Goal: Task Accomplishment & Management: Manage account settings

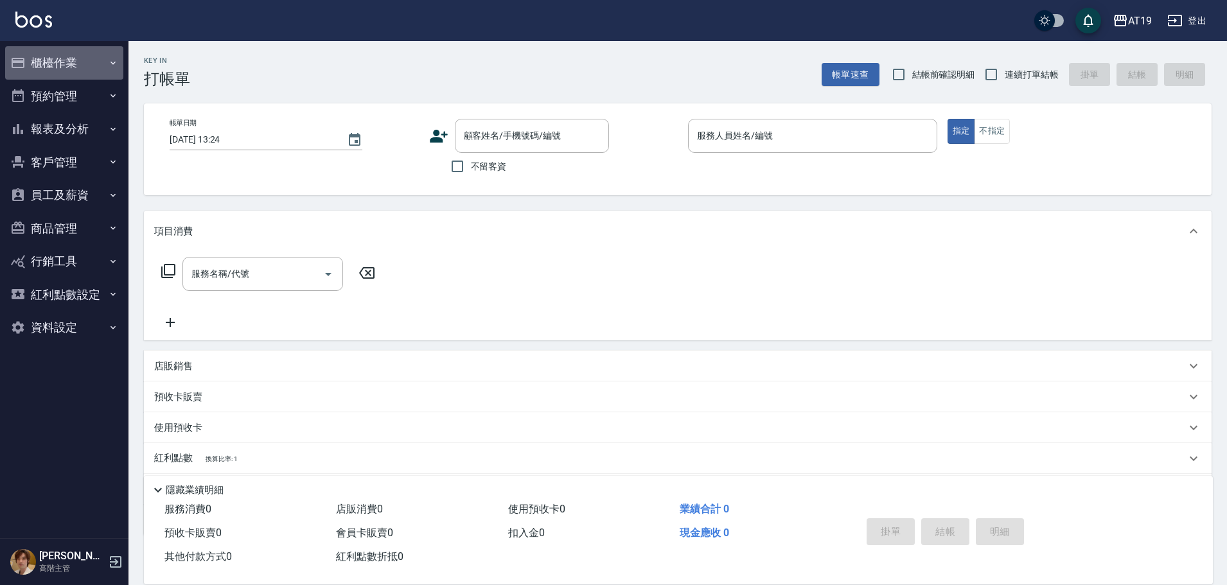
click at [58, 66] on button "櫃檯作業" at bounding box center [64, 62] width 118 height 33
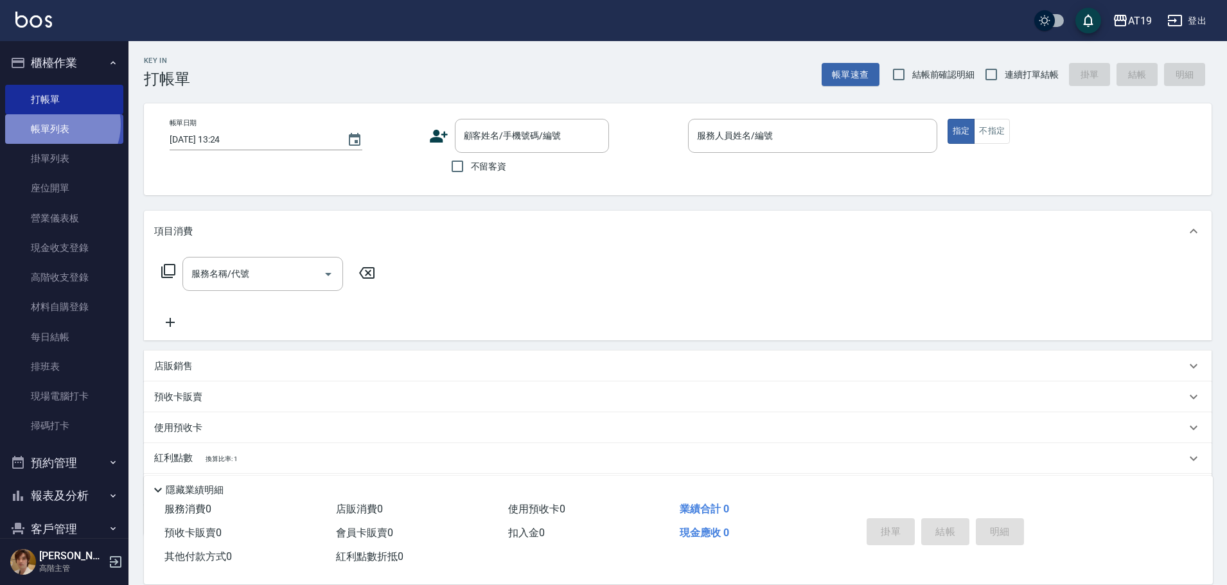
click at [57, 125] on link "帳單列表" at bounding box center [64, 129] width 118 height 30
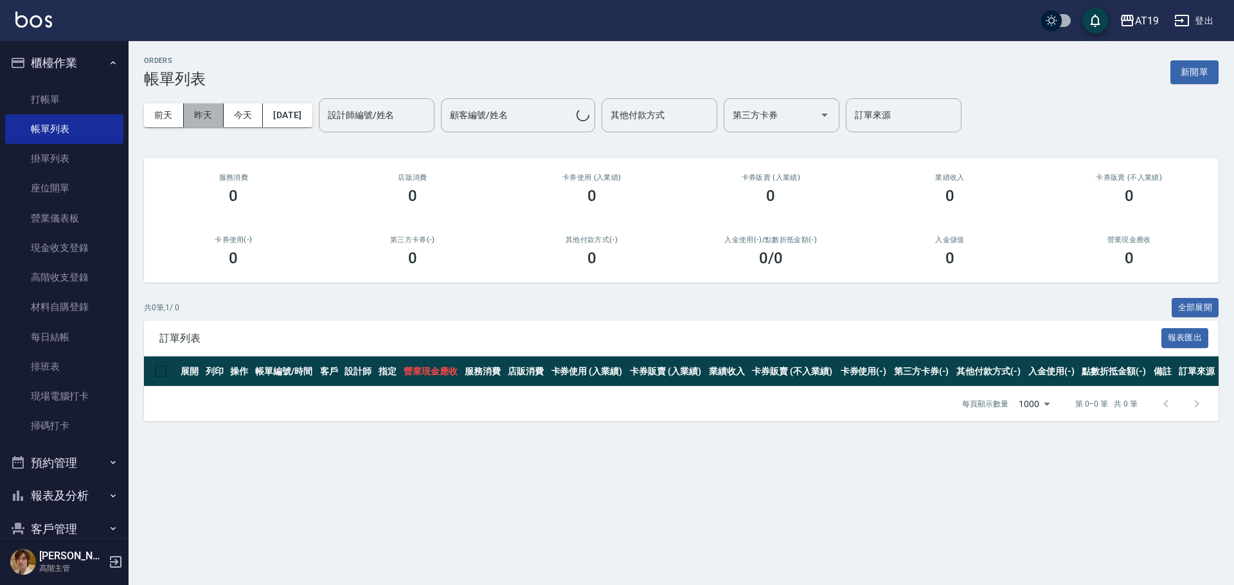
click at [208, 117] on button "昨天" at bounding box center [204, 115] width 40 height 24
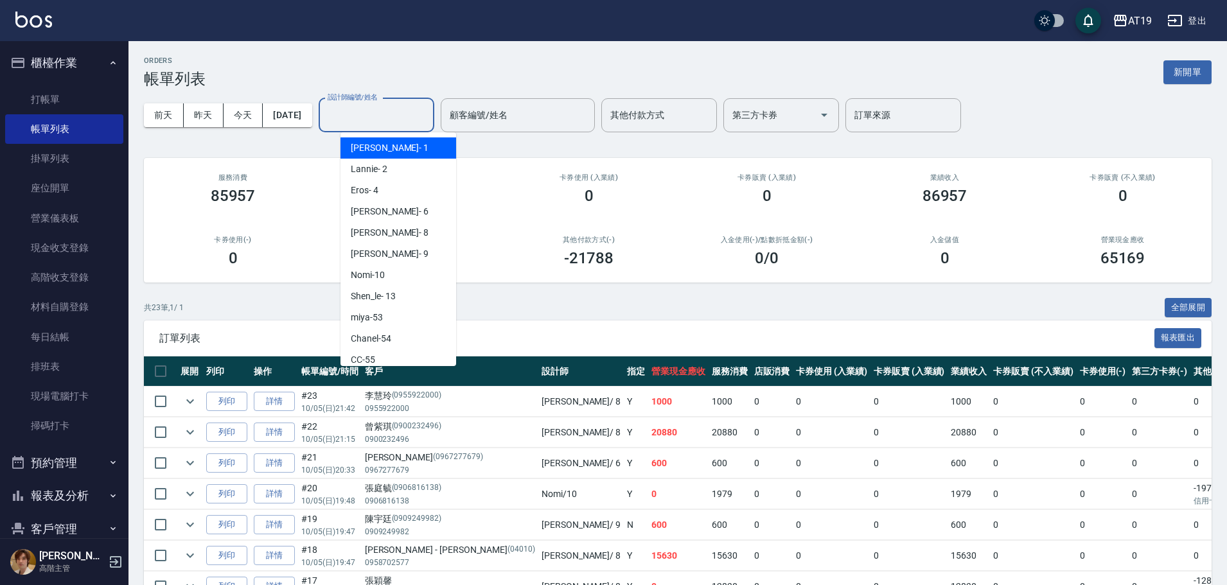
click at [376, 109] on div "設計師編號/姓名 設計師編號/姓名" at bounding box center [377, 115] width 116 height 34
click at [375, 235] on span "[PERSON_NAME] - 8" at bounding box center [390, 232] width 78 height 13
type input "Mika- 8"
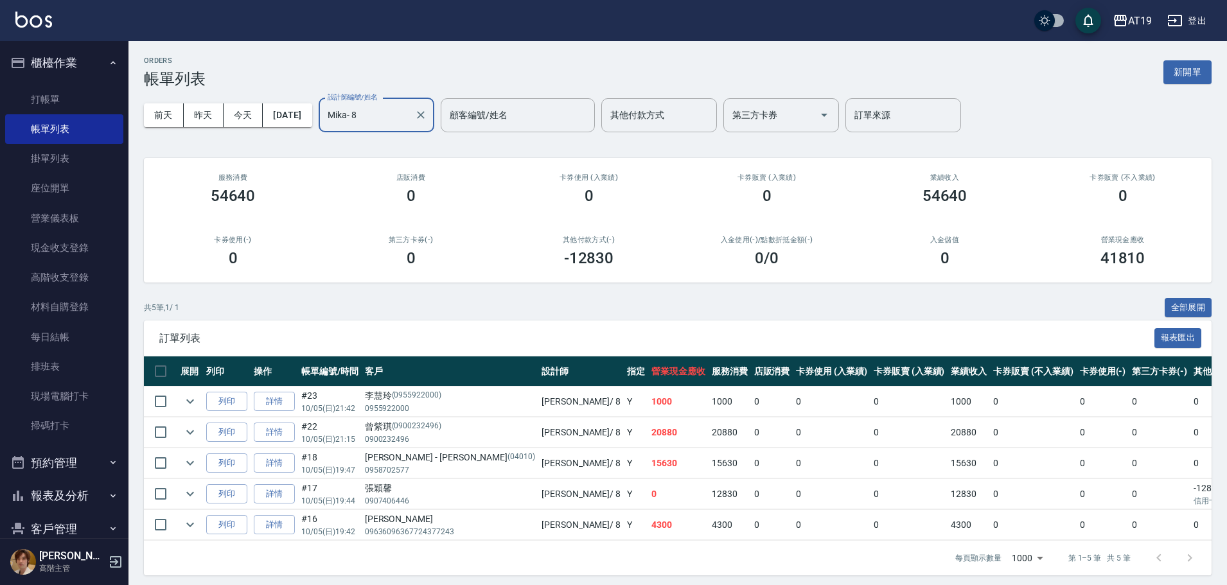
scroll to position [5, 0]
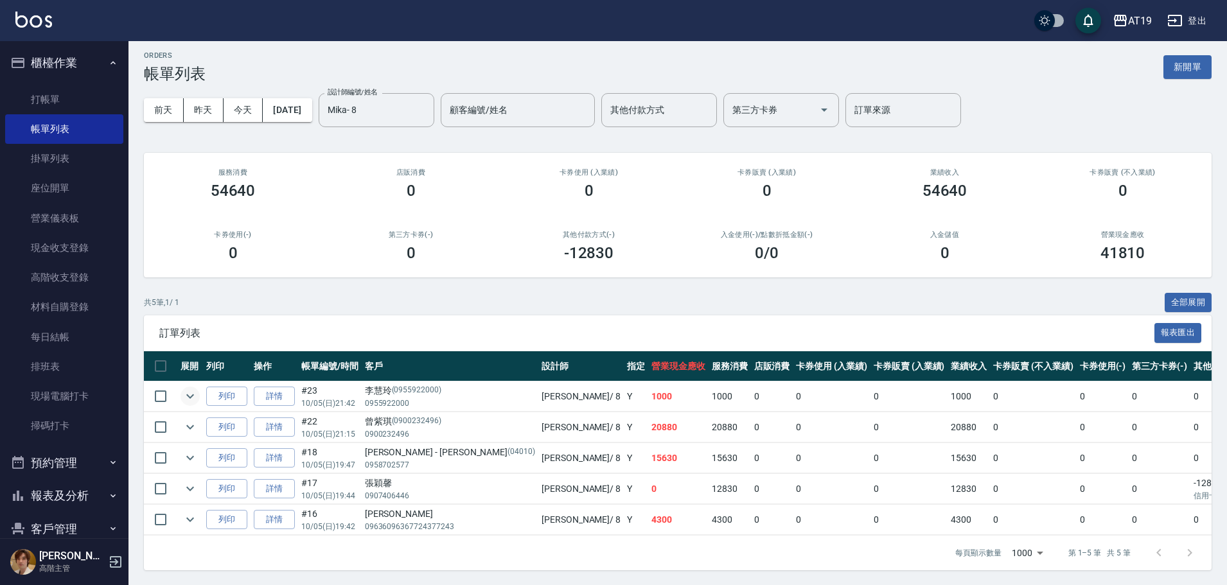
click at [179, 395] on tr "列印 詳情 #23 10/05 (日) 21:42 [PERSON_NAME](0955922000) 0955922000 Mika / 8 Y 1000 …" at bounding box center [797, 397] width 1306 height 30
click at [184, 395] on icon "expand row" at bounding box center [190, 396] width 15 height 15
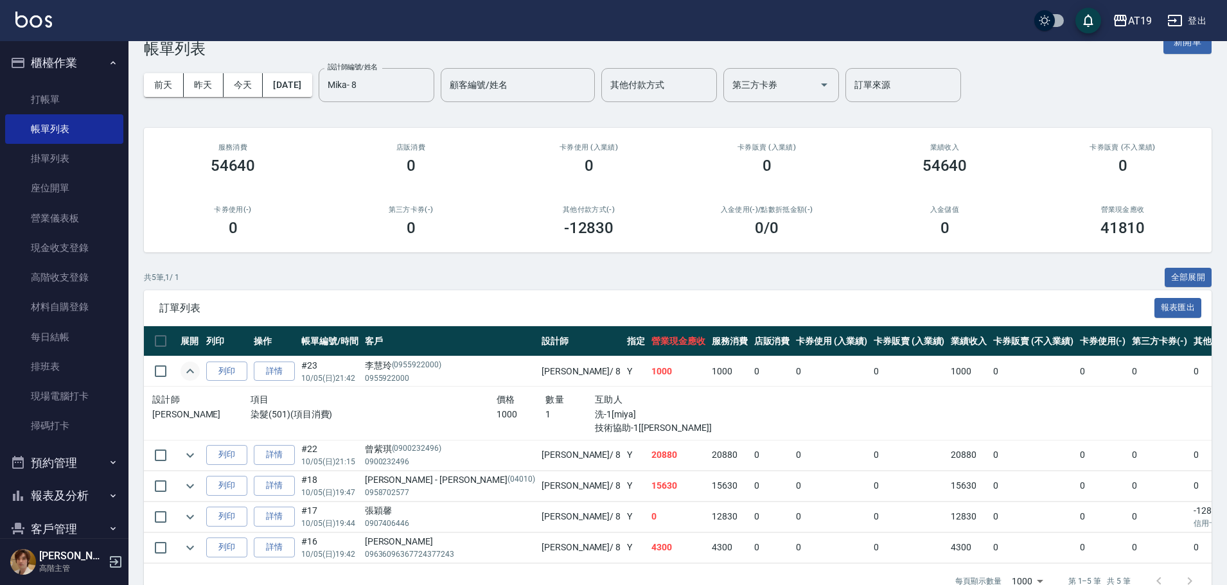
scroll to position [58, 0]
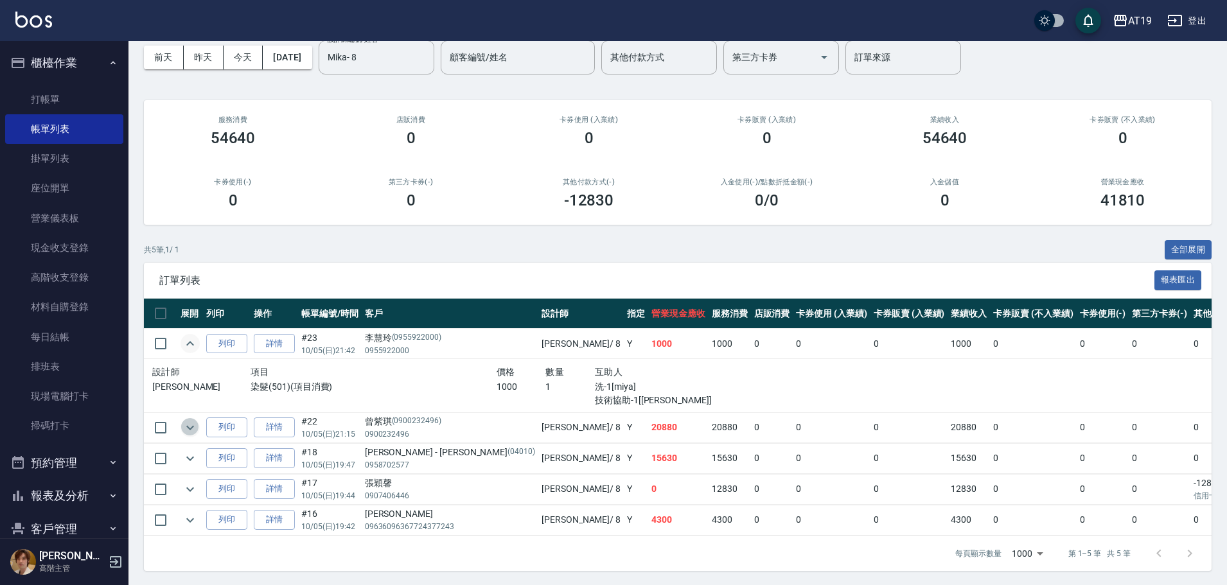
click at [186, 427] on icon "expand row" at bounding box center [190, 427] width 15 height 15
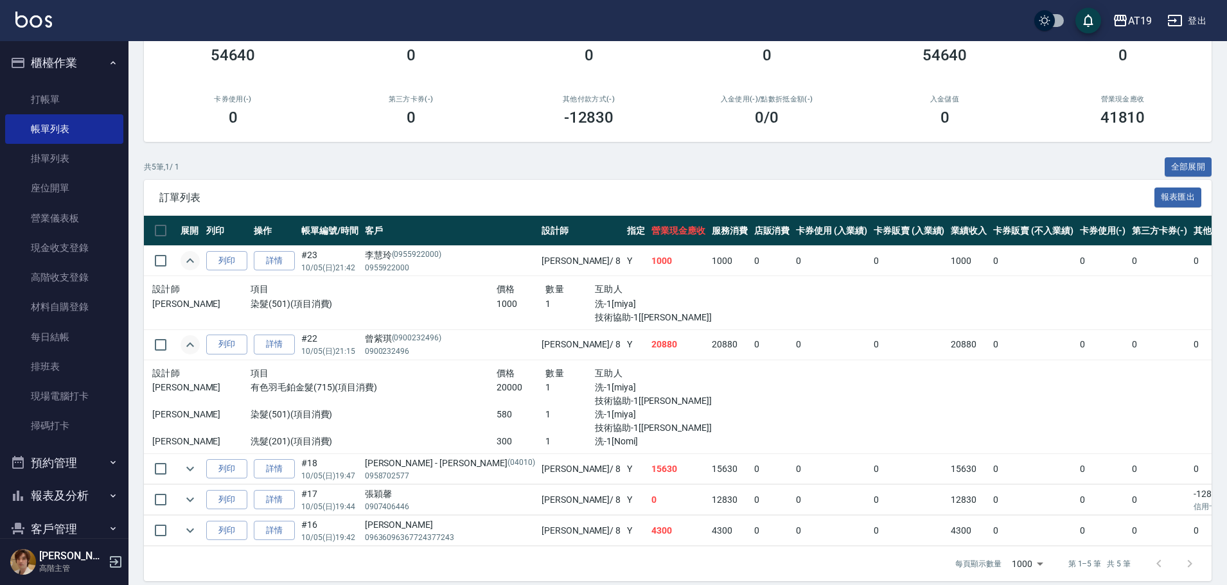
scroll to position [152, 0]
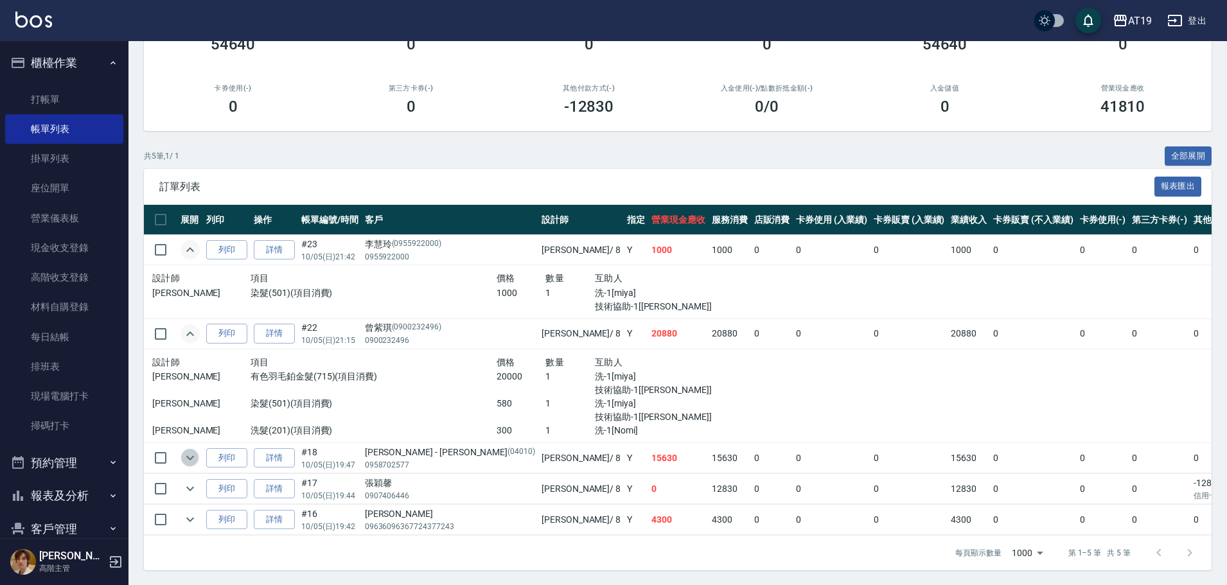
click at [191, 455] on icon "expand row" at bounding box center [190, 457] width 15 height 15
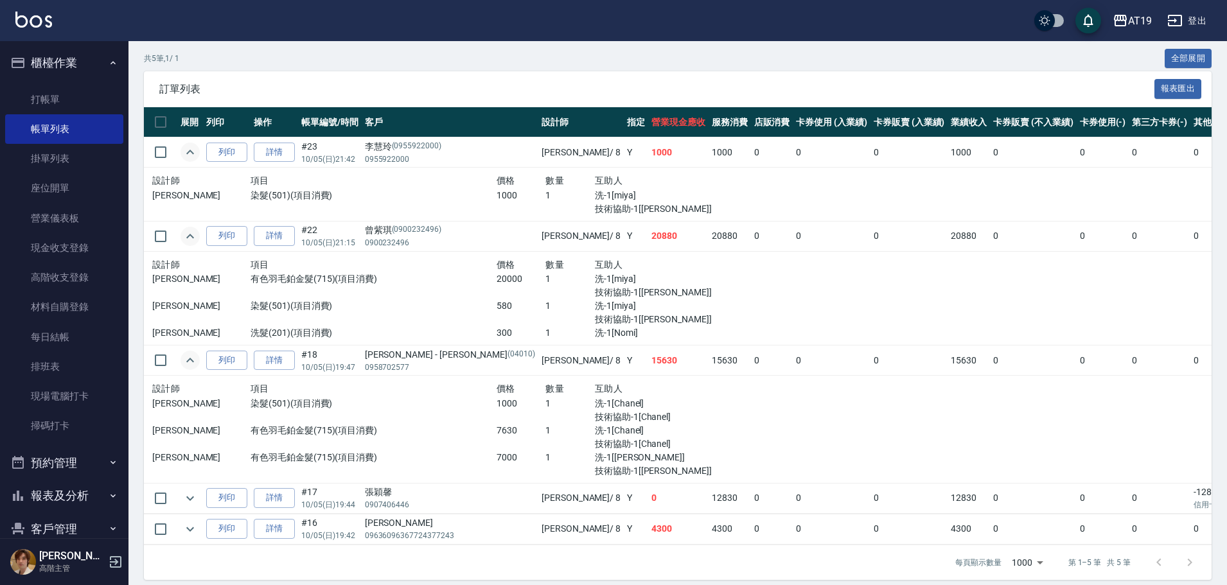
scroll to position [258, 0]
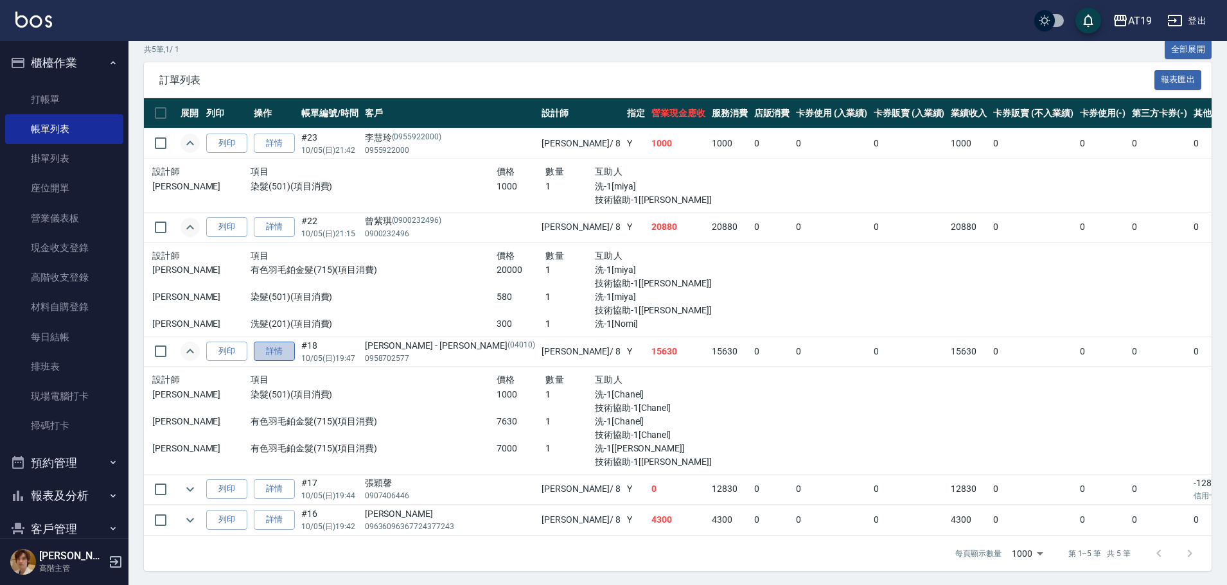
click at [264, 346] on link "詳情" at bounding box center [274, 352] width 41 height 20
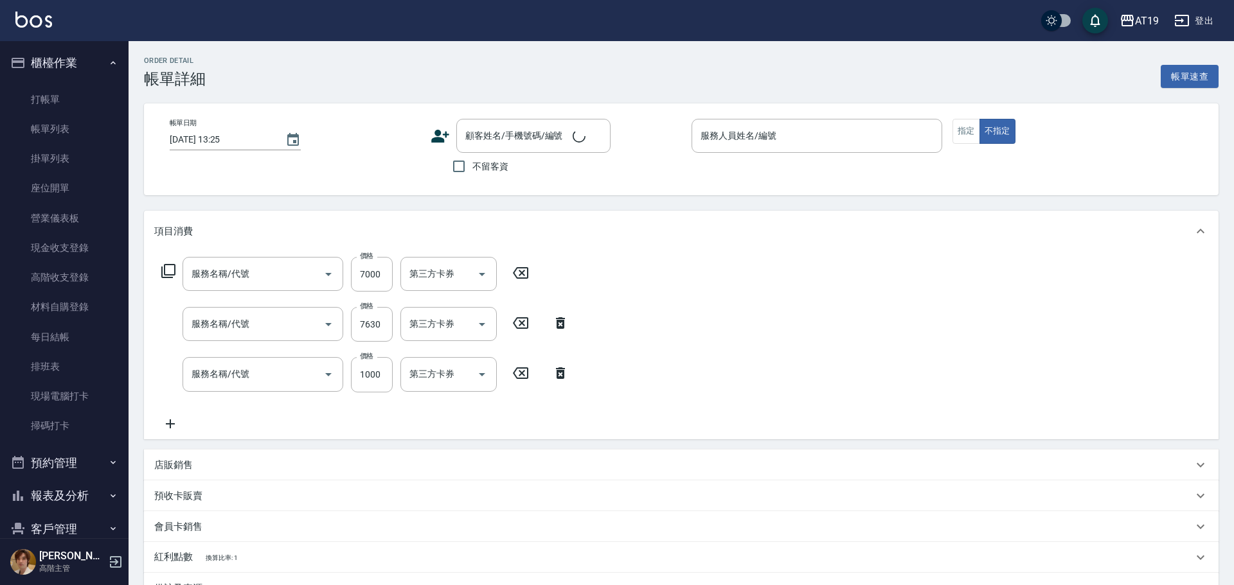
type input "[DATE] 19:47"
type input "Mika- 8"
type input "1560"
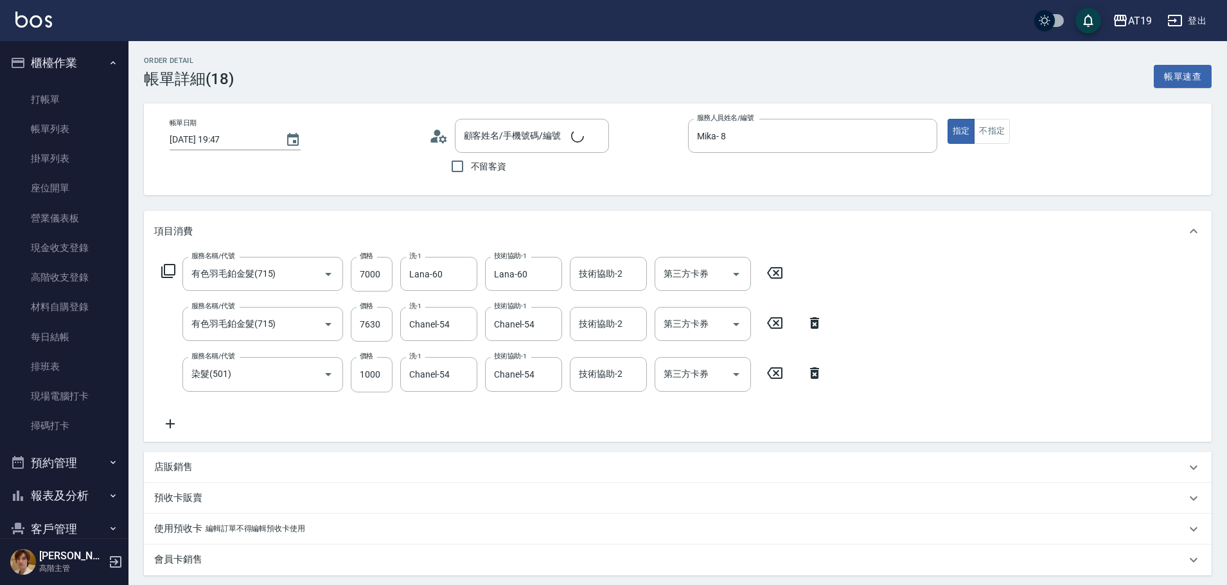
type input "有色羽毛鉑金髮(715)"
type input "染髮(501)"
type input "[PERSON_NAME] - [PERSON_NAME]/0958702577/04010"
click at [441, 274] on input "Lana-60" at bounding box center [429, 274] width 46 height 22
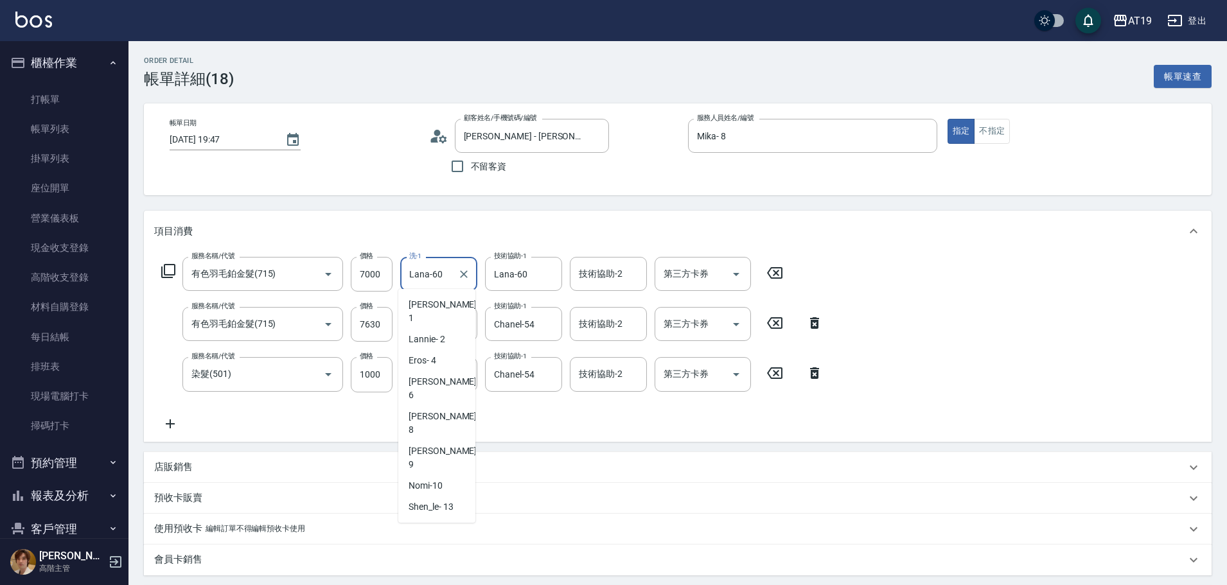
scroll to position [68, 0]
click at [437, 535] on div "Jun -57" at bounding box center [436, 545] width 77 height 21
type input "Jun-57"
click at [506, 277] on input "Lana-60" at bounding box center [514, 274] width 46 height 22
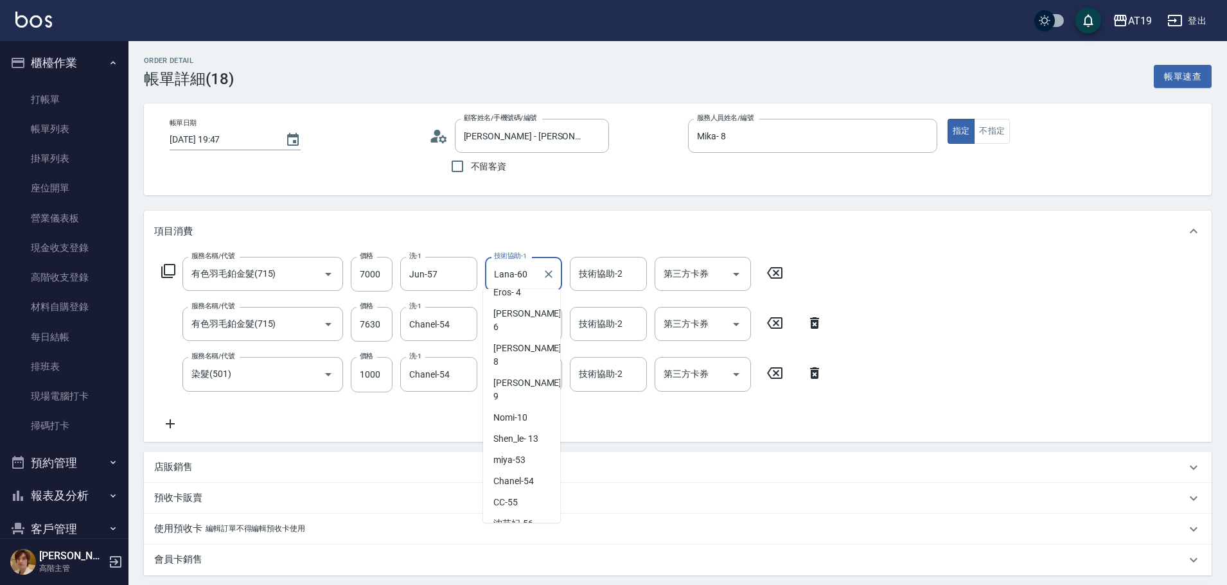
click at [515, 539] on span "Jun -57" at bounding box center [508, 545] width 28 height 13
type input "Jun-57"
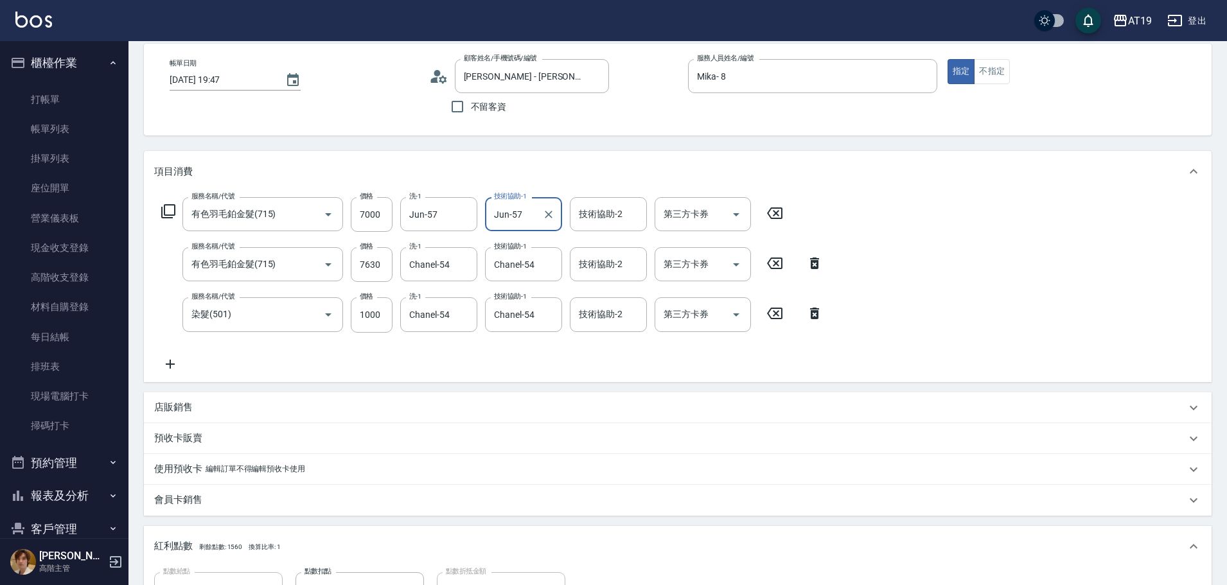
scroll to position [307, 0]
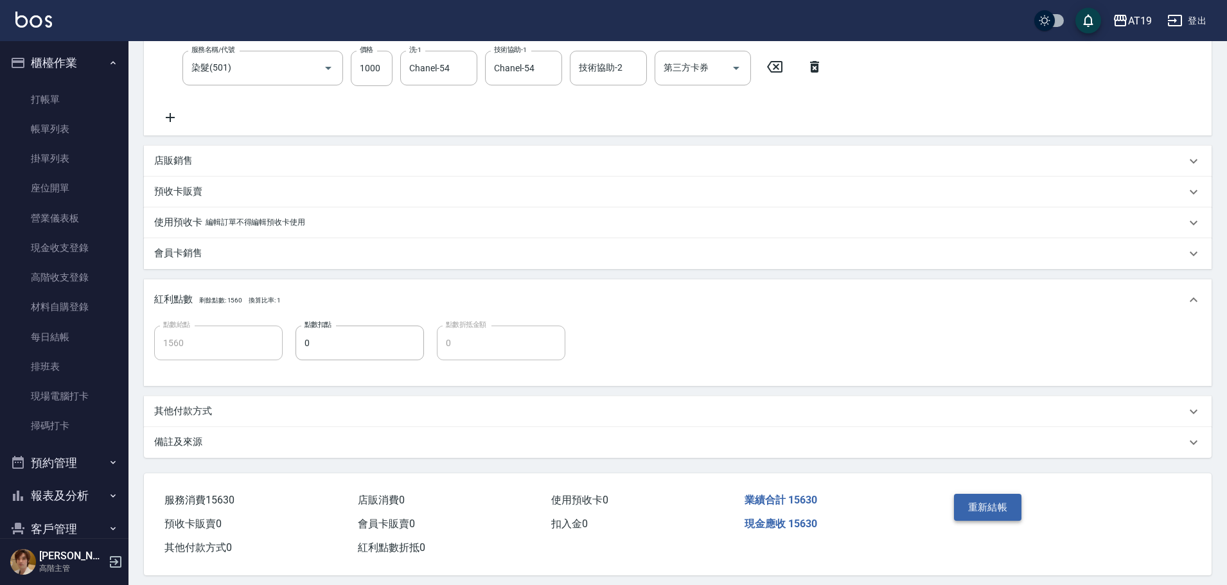
click at [987, 506] on button "重新結帳" at bounding box center [988, 507] width 68 height 27
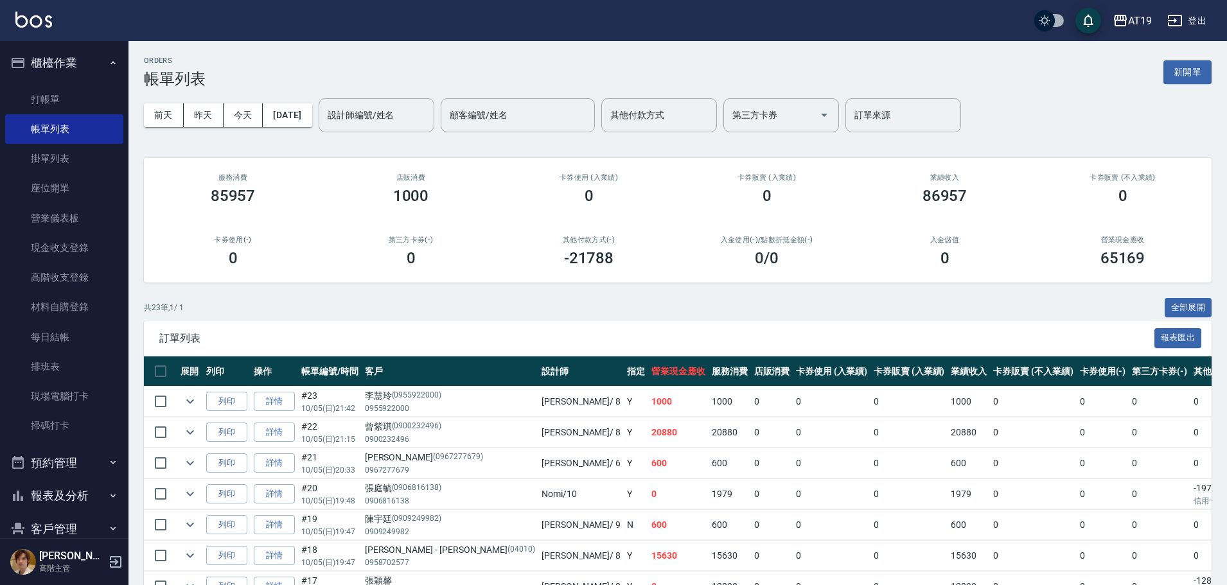
click at [51, 64] on button "櫃檯作業" at bounding box center [64, 62] width 118 height 33
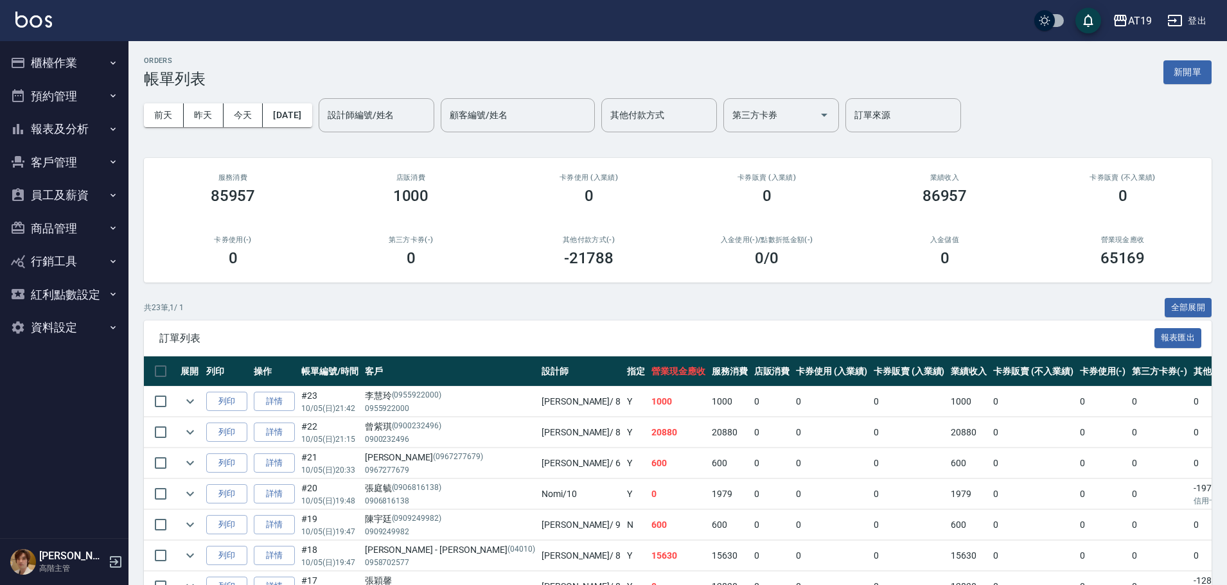
click at [75, 132] on button "報表及分析" at bounding box center [64, 128] width 118 height 33
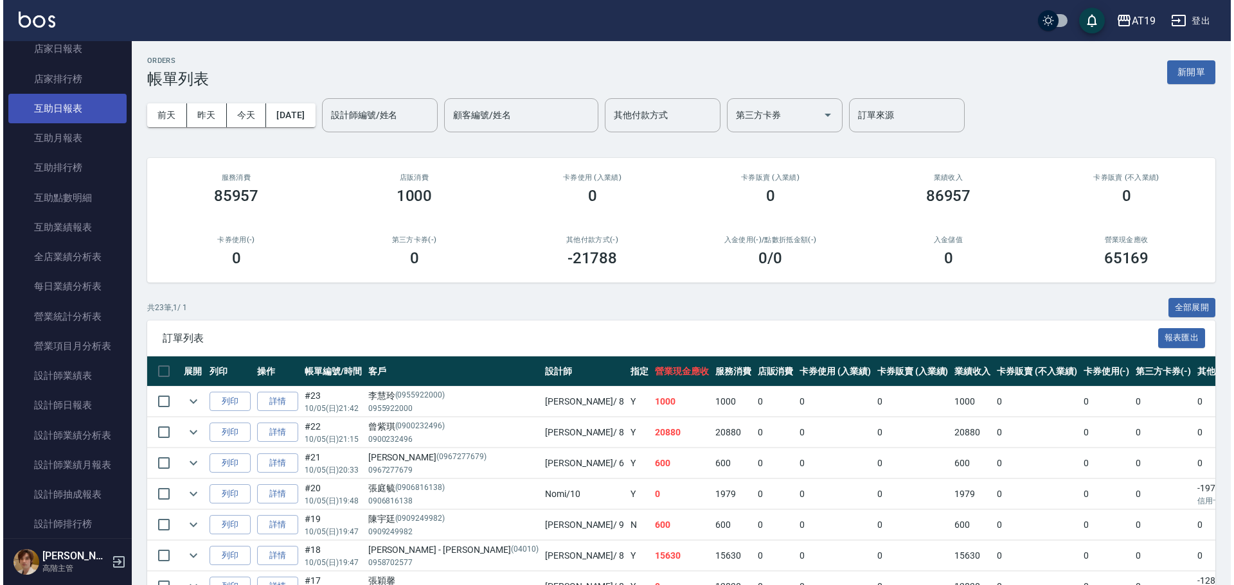
scroll to position [257, 0]
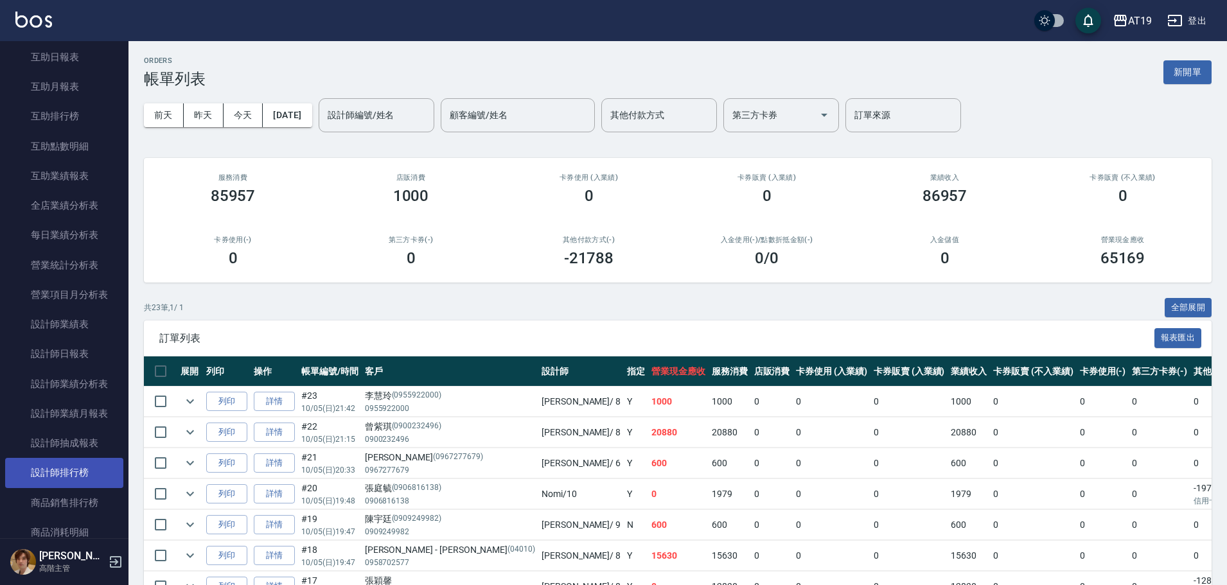
click at [71, 480] on link "設計師排行榜" at bounding box center [64, 473] width 118 height 30
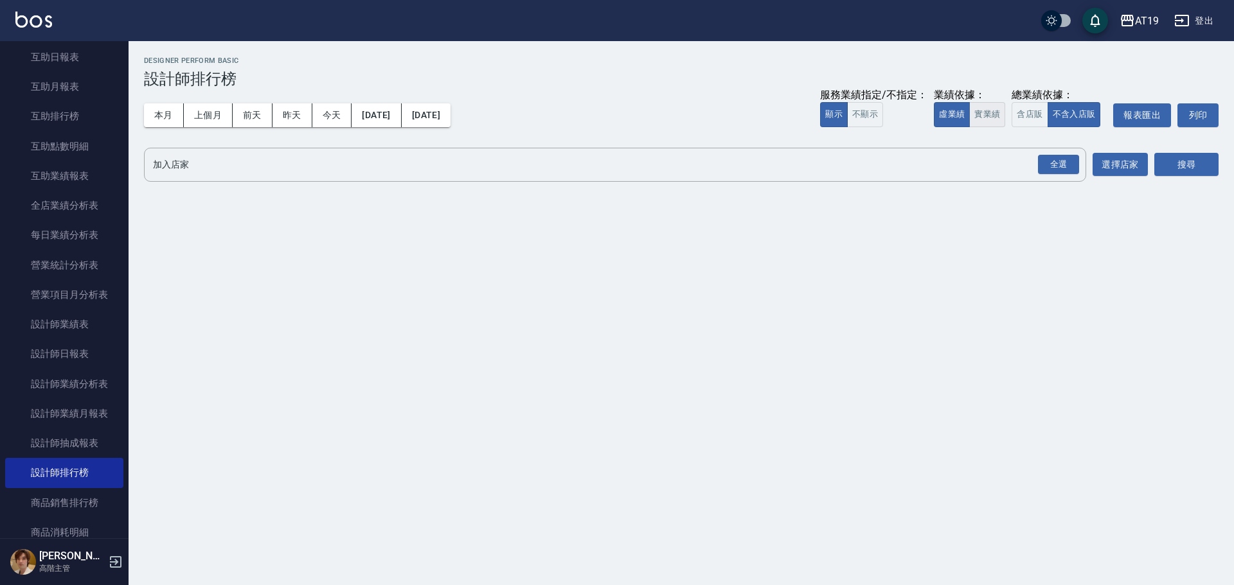
click at [984, 116] on button "實業績" at bounding box center [987, 114] width 36 height 25
click at [1055, 164] on div "全選" at bounding box center [1058, 165] width 41 height 20
click at [1170, 172] on button "搜尋" at bounding box center [1186, 166] width 64 height 24
